Goal: Information Seeking & Learning: Check status

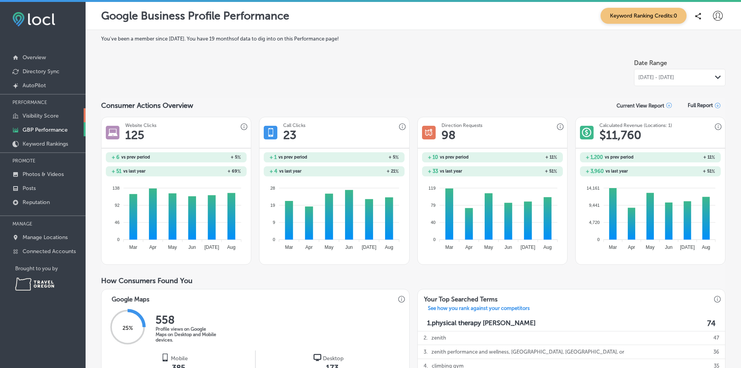
click at [40, 117] on p "Visibility Score" at bounding box center [41, 115] width 36 height 7
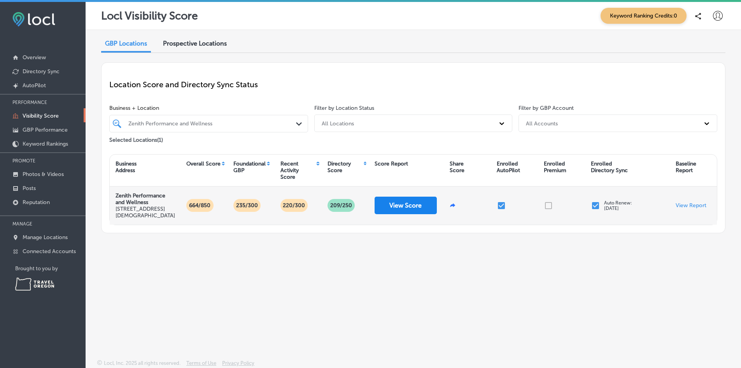
click at [410, 209] on button "View Score" at bounding box center [406, 205] width 62 height 18
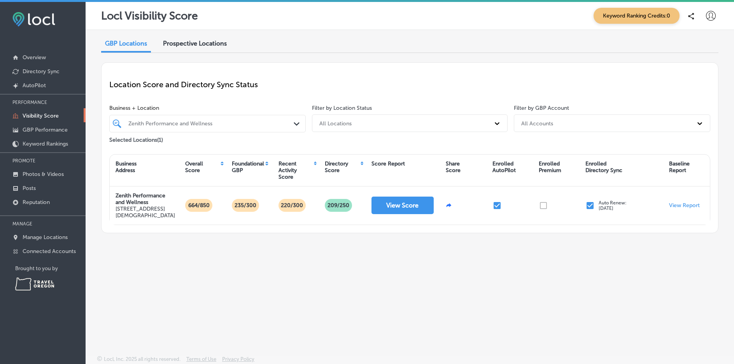
drag, startPoint x: 47, startPoint y: 129, endPoint x: 354, endPoint y: 92, distance: 309.1
click at [358, 91] on div "Location Score and Directory Sync Status" at bounding box center [409, 84] width 601 height 28
click at [37, 190] on link "Posts" at bounding box center [43, 187] width 86 height 14
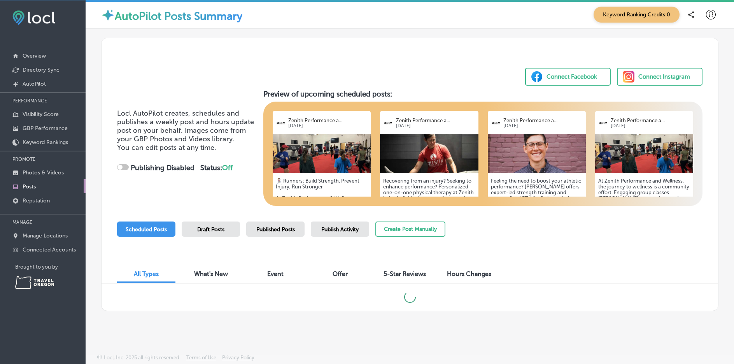
scroll to position [2, 0]
checkbox input "true"
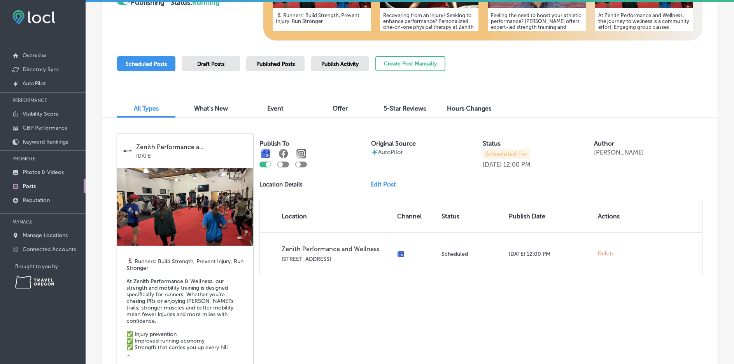
scroll to position [117, 0]
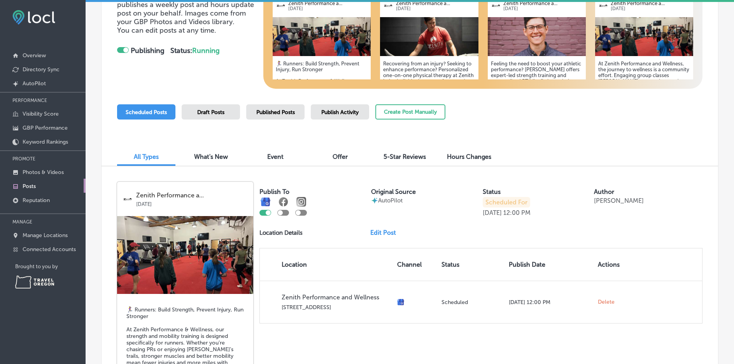
click at [398, 154] on span "5-Star Reviews" at bounding box center [405, 156] width 42 height 7
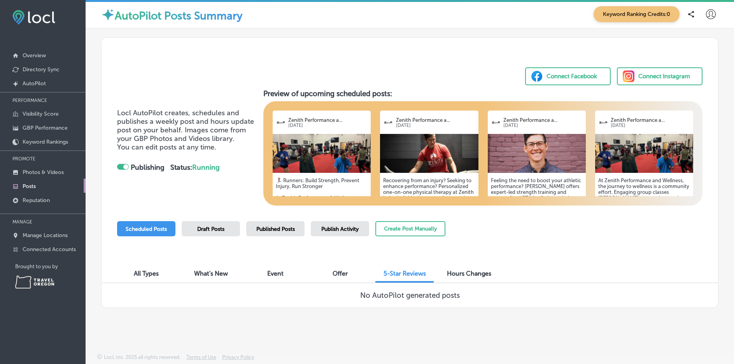
click at [474, 274] on span "Hours Changes" at bounding box center [469, 273] width 44 height 7
click at [343, 276] on span "Offer" at bounding box center [340, 273] width 15 height 7
click at [272, 276] on span "Event" at bounding box center [275, 273] width 16 height 7
click at [162, 274] on div "All Types" at bounding box center [146, 274] width 58 height 17
click at [150, 228] on span "Scheduled Posts" at bounding box center [146, 229] width 41 height 7
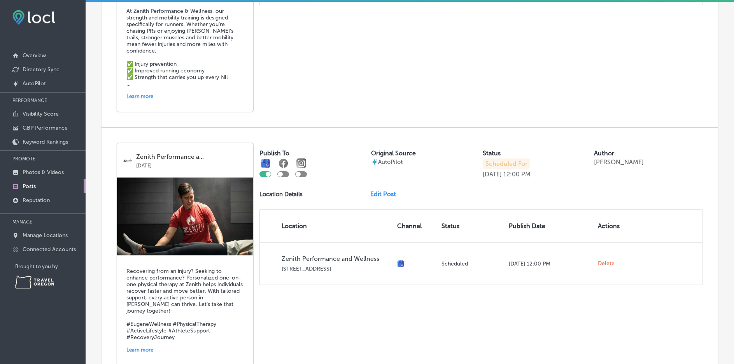
scroll to position [506, 0]
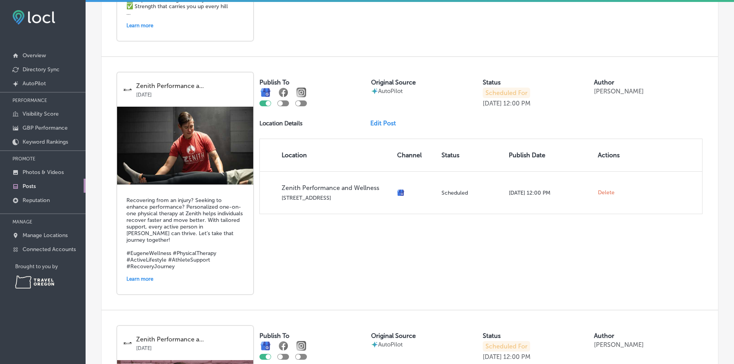
click at [216, 98] on p "[DATE]" at bounding box center [192, 93] width 112 height 8
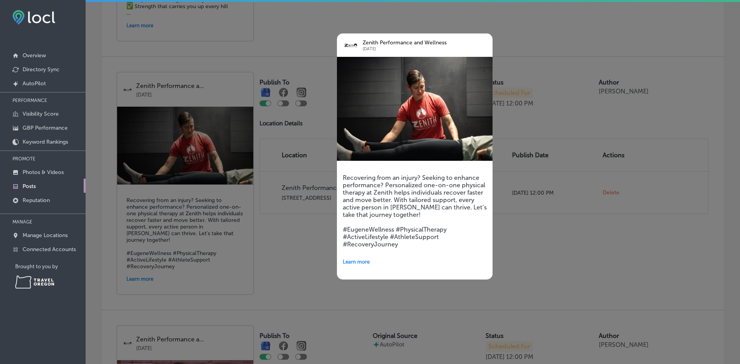
click at [576, 42] on div at bounding box center [370, 182] width 740 height 364
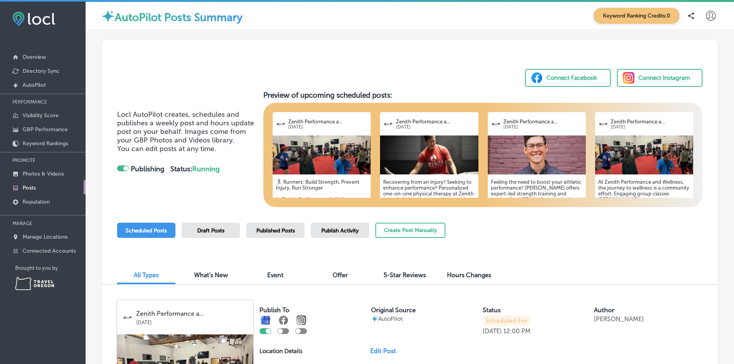
scroll to position [0, 0]
